Goal: Task Accomplishment & Management: Manage account settings

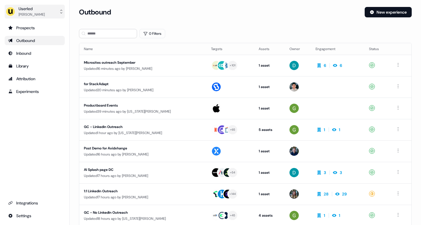
click at [33, 10] on div "Userled" at bounding box center [32, 9] width 26 height 6
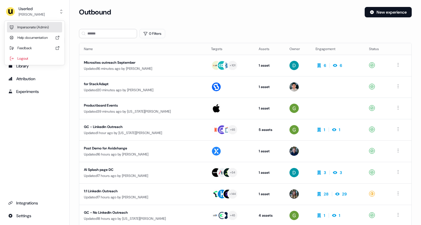
click at [33, 30] on div "Impersonate (Admin)" at bounding box center [34, 27] width 55 height 10
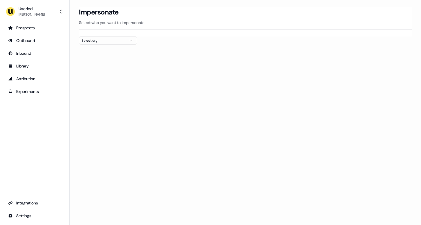
click at [100, 42] on div "Select org" at bounding box center [104, 41] width 44 height 6
type input "****"
click at [93, 62] on div "Beavr" at bounding box center [107, 61] width 57 height 9
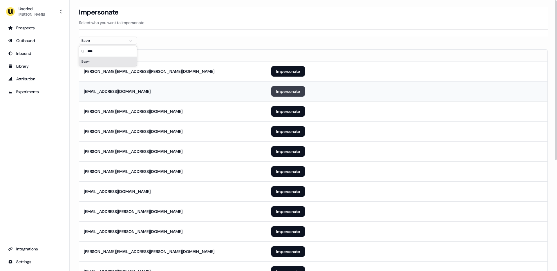
click at [276, 91] on button "Impersonate" at bounding box center [288, 91] width 34 height 10
